Goal: Transaction & Acquisition: Purchase product/service

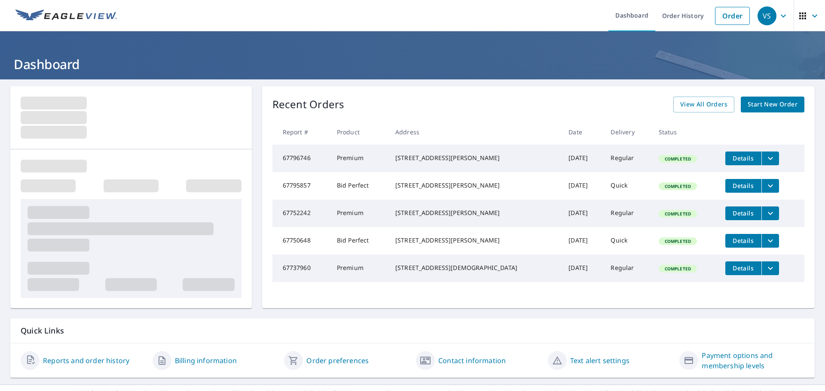
click at [770, 104] on span "Start New Order" at bounding box center [773, 104] width 50 height 11
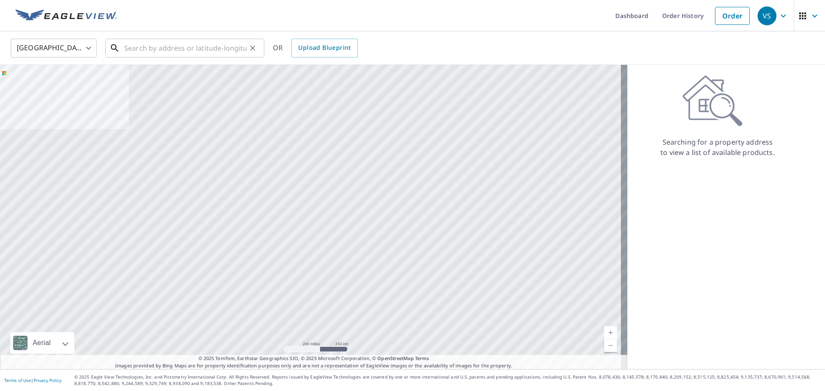
click at [133, 48] on input "text" at bounding box center [185, 48] width 122 height 24
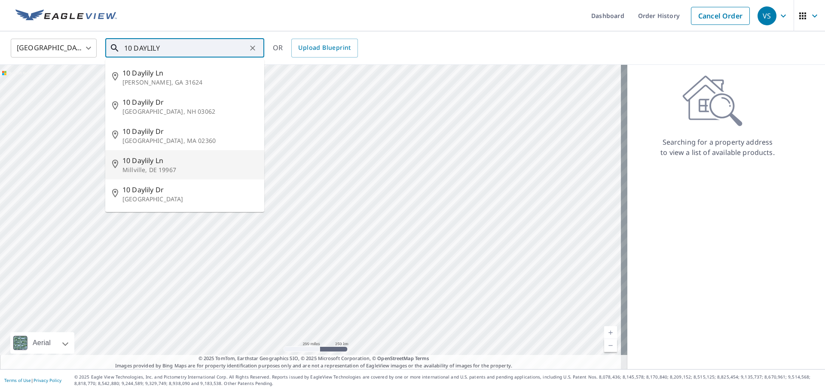
click at [155, 166] on p "Millville, DE 19967" at bounding box center [189, 170] width 135 height 9
type input "[STREET_ADDRESS]"
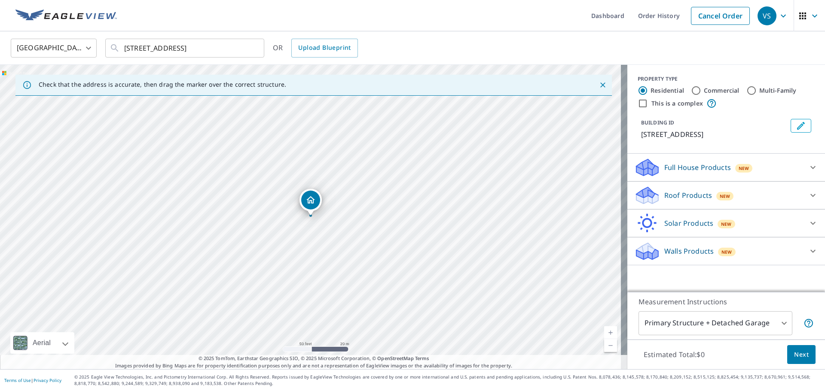
click at [668, 196] on p "Roof Products" at bounding box center [688, 195] width 48 height 10
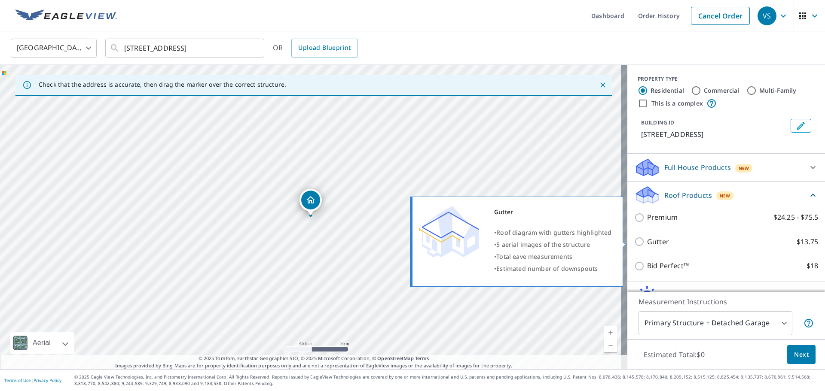
click at [650, 244] on p "Gutter" at bounding box center [658, 242] width 22 height 11
click at [647, 244] on input "Gutter $13.75" at bounding box center [640, 242] width 13 height 10
checkbox input "true"
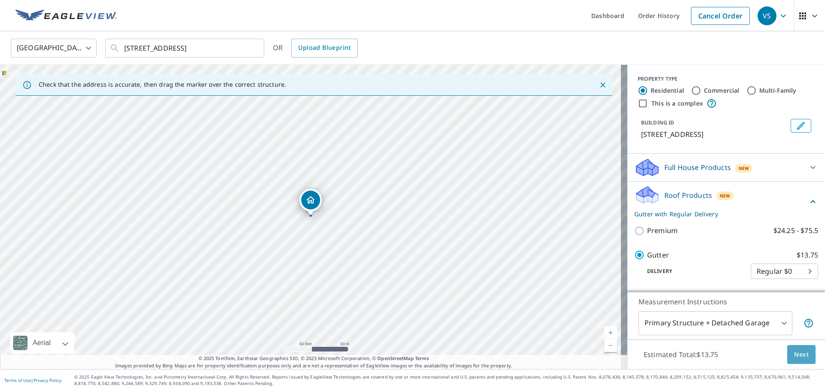
click at [800, 357] on span "Next" at bounding box center [801, 355] width 15 height 11
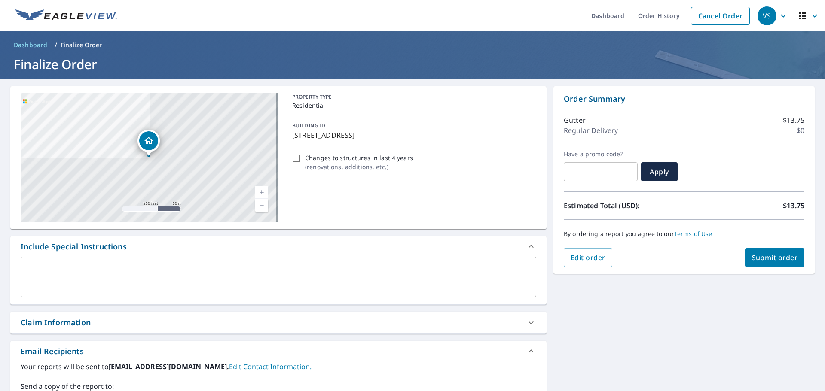
click at [607, 375] on div "[STREET_ADDRESS] [STREET_ADDRESS] A standard road map Aerial A detailed look fr…" at bounding box center [412, 298] width 825 height 439
click at [752, 258] on span "Submit order" at bounding box center [775, 257] width 46 height 9
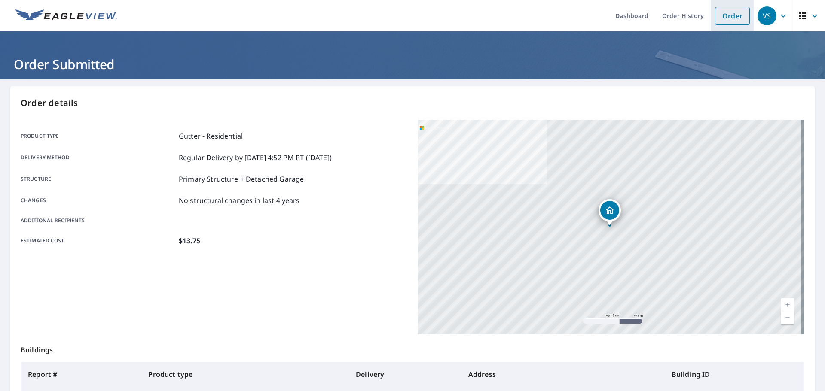
click at [726, 18] on link "Order" at bounding box center [732, 16] width 35 height 18
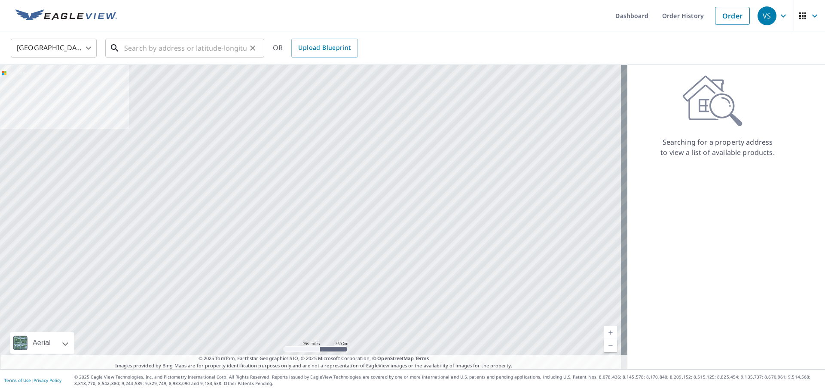
click at [188, 51] on input "text" at bounding box center [185, 48] width 122 height 24
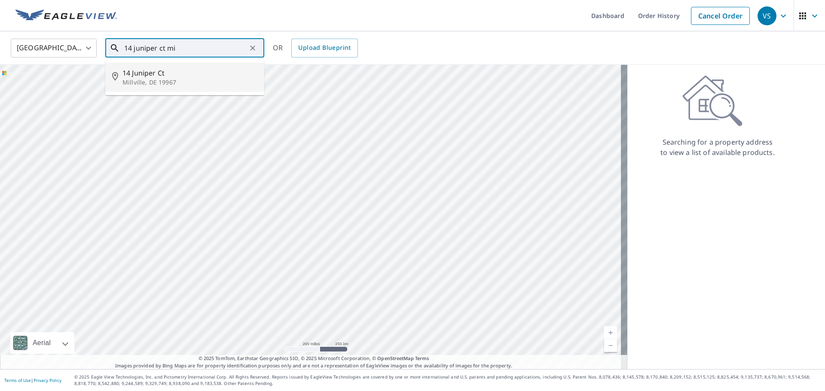
click at [147, 75] on span "14 Juniper Ct" at bounding box center [189, 73] width 135 height 10
type input "[STREET_ADDRESS]"
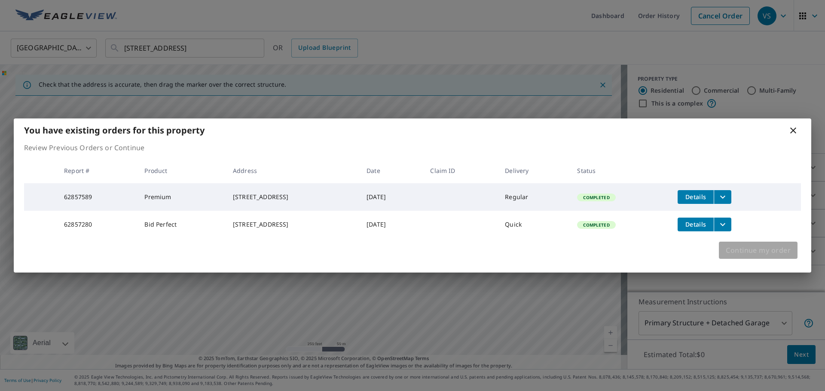
click at [770, 256] on span "Continue my order" at bounding box center [758, 250] width 65 height 12
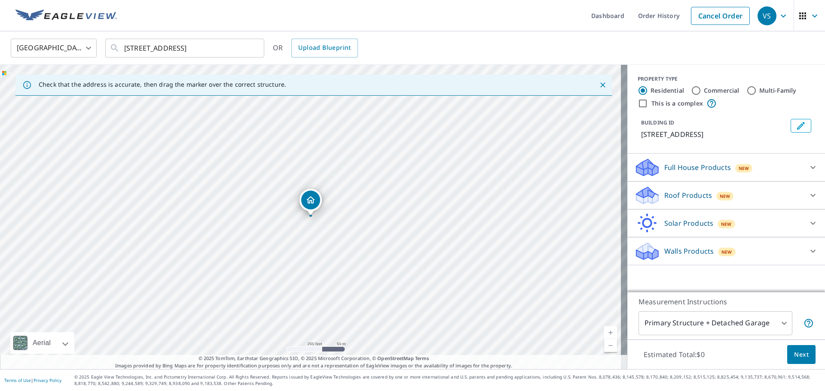
click at [644, 189] on icon at bounding box center [647, 196] width 26 height 20
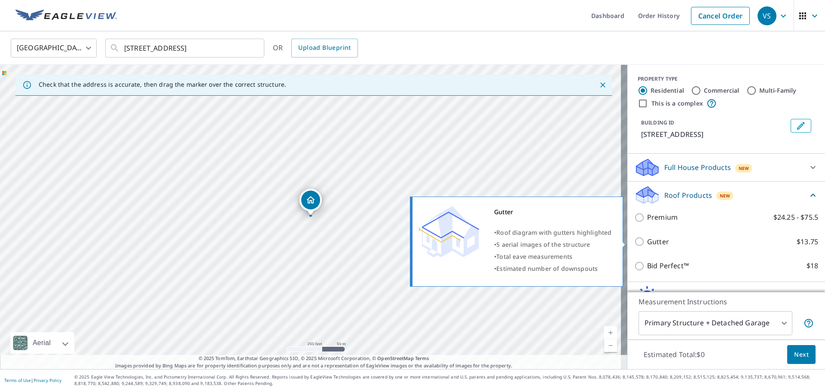
click at [647, 241] on p "Gutter" at bounding box center [658, 242] width 22 height 11
click at [644, 241] on input "Gutter $13.75" at bounding box center [640, 242] width 13 height 10
checkbox input "true"
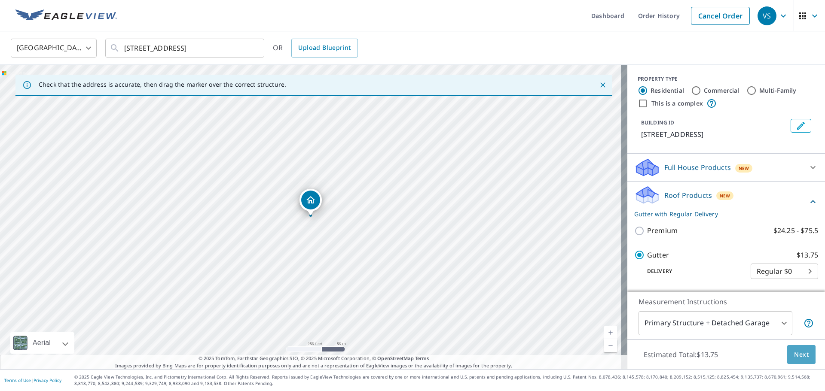
click at [800, 352] on span "Next" at bounding box center [801, 355] width 15 height 11
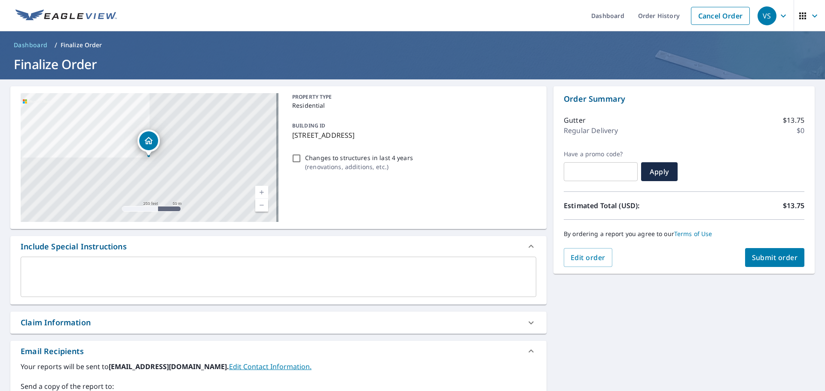
click at [759, 258] on span "Submit order" at bounding box center [775, 257] width 46 height 9
